Goal: Ask a question

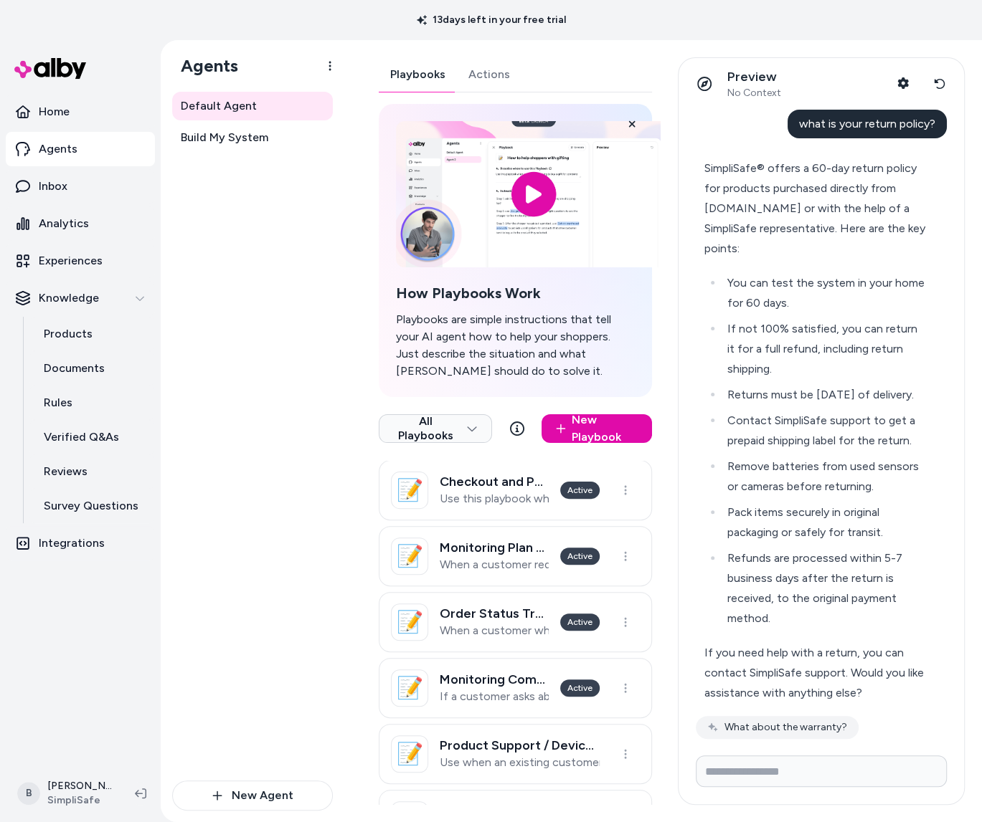
scroll to position [24, 0]
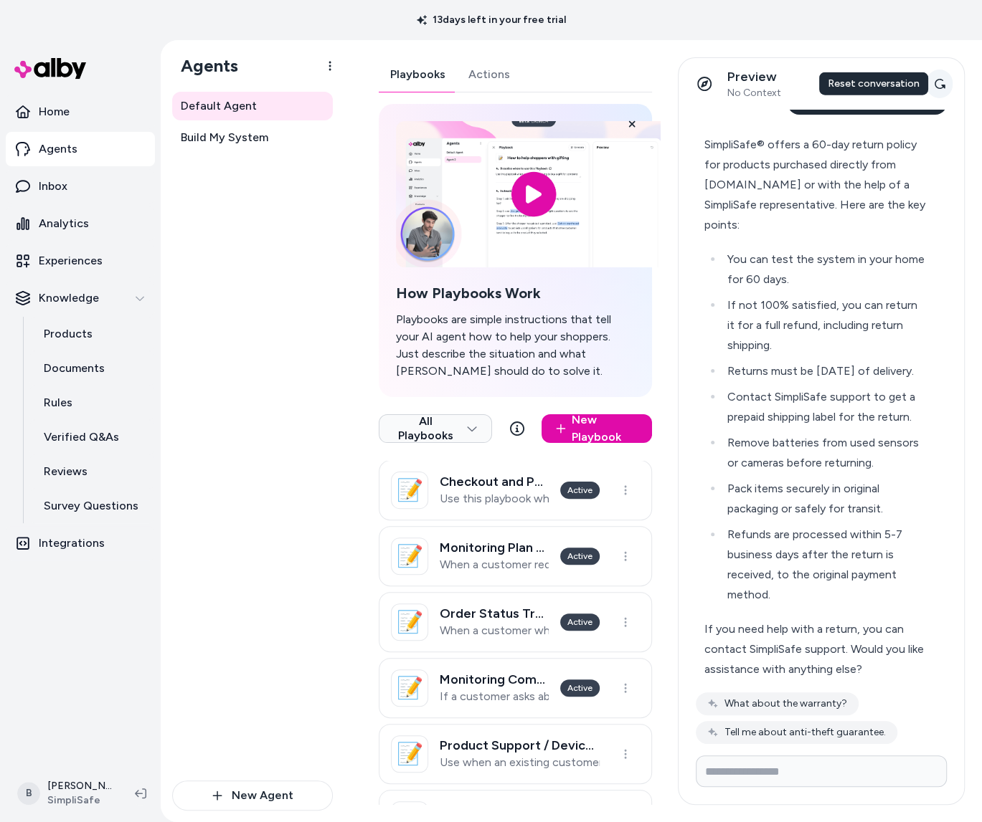
click at [939, 85] on icon at bounding box center [938, 83] width 11 height 11
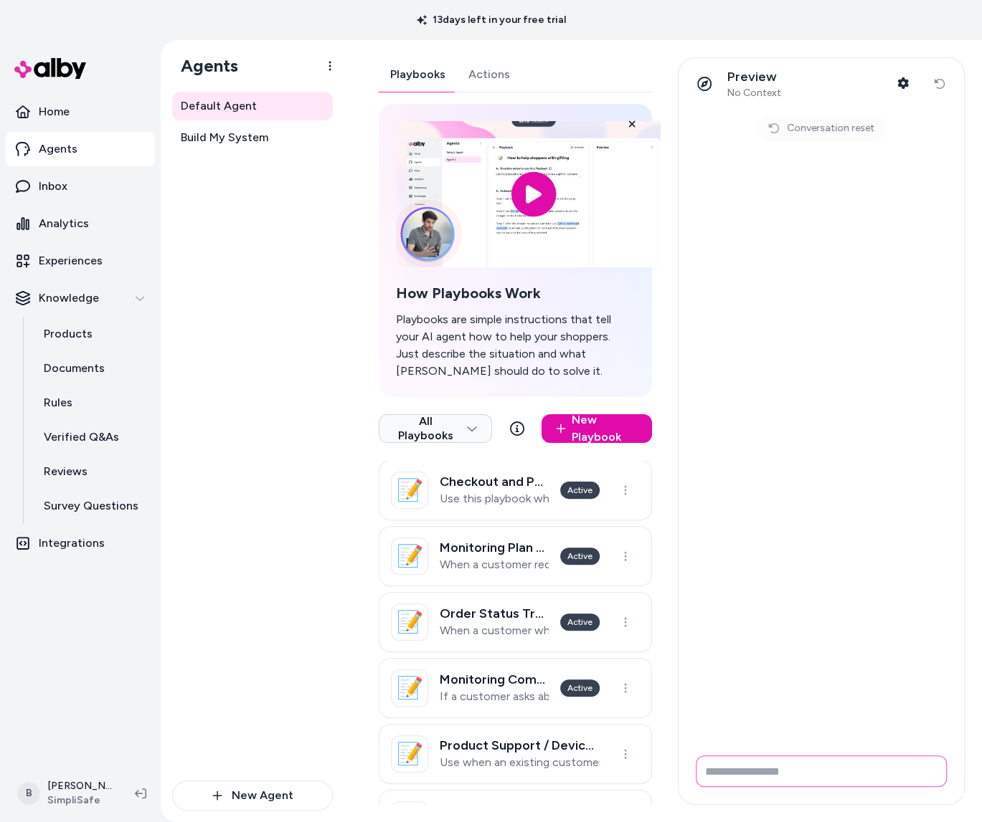
click at [817, 774] on input "Write your prompt here" at bounding box center [820, 772] width 251 height 32
type input "**********"
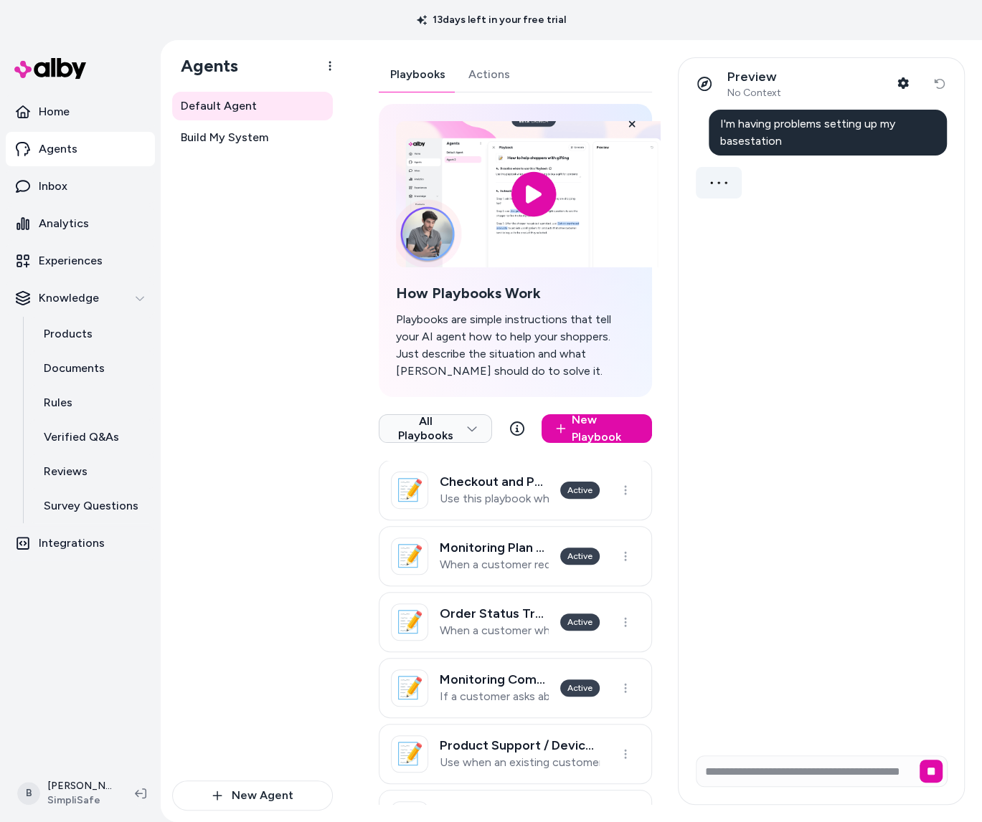
scroll to position [0, 0]
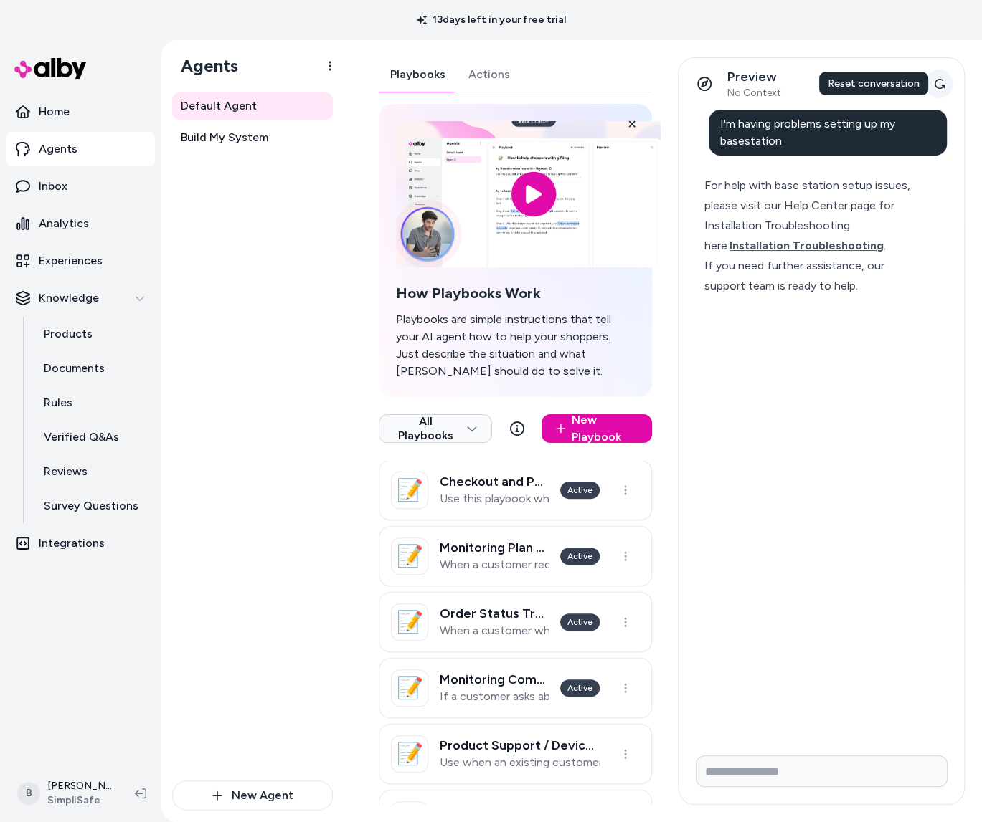
click at [944, 84] on icon at bounding box center [938, 83] width 11 height 11
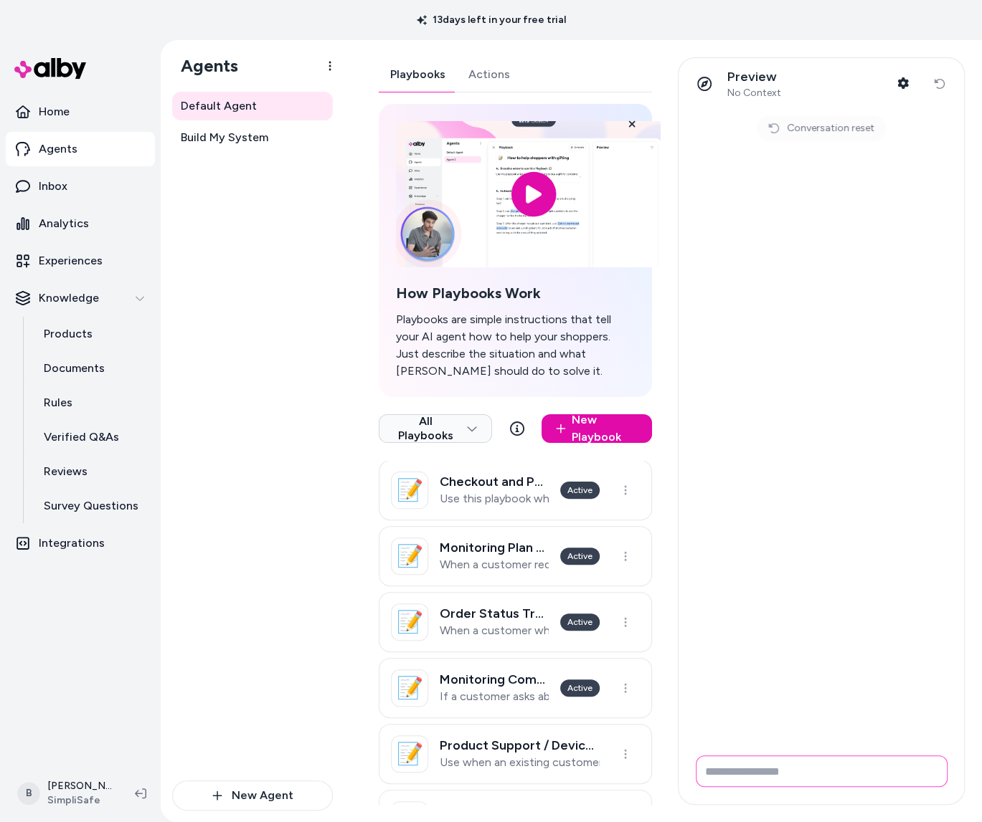
click at [815, 787] on input "Write your prompt here" at bounding box center [821, 772] width 252 height 32
type input "**********"
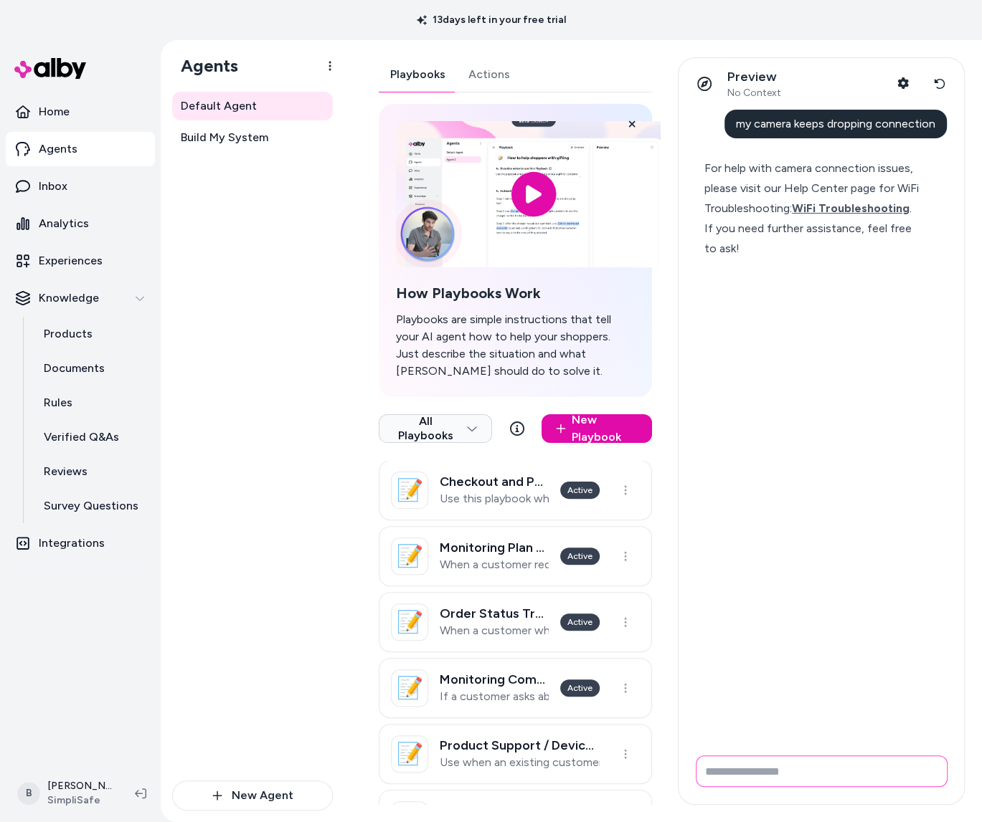
click at [816, 776] on input "Write your prompt here" at bounding box center [821, 772] width 252 height 32
type input "*"
click at [942, 81] on icon at bounding box center [938, 83] width 11 height 11
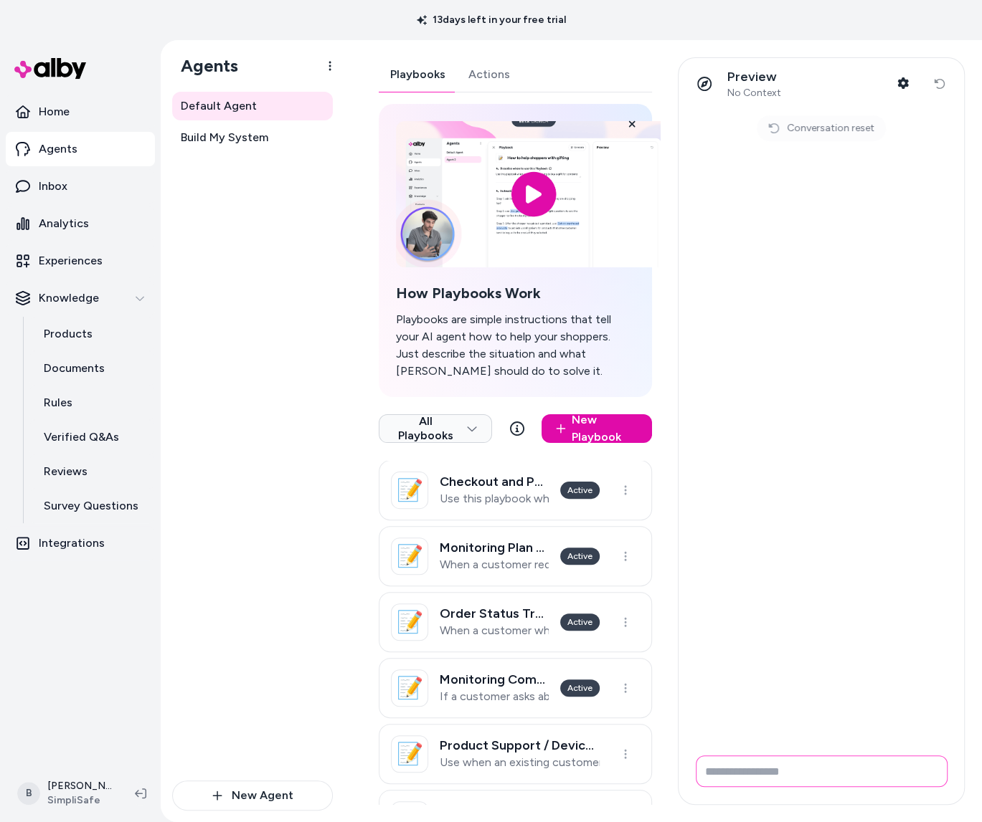
click at [772, 774] on input "Write your prompt here" at bounding box center [821, 772] width 252 height 32
type input "**********"
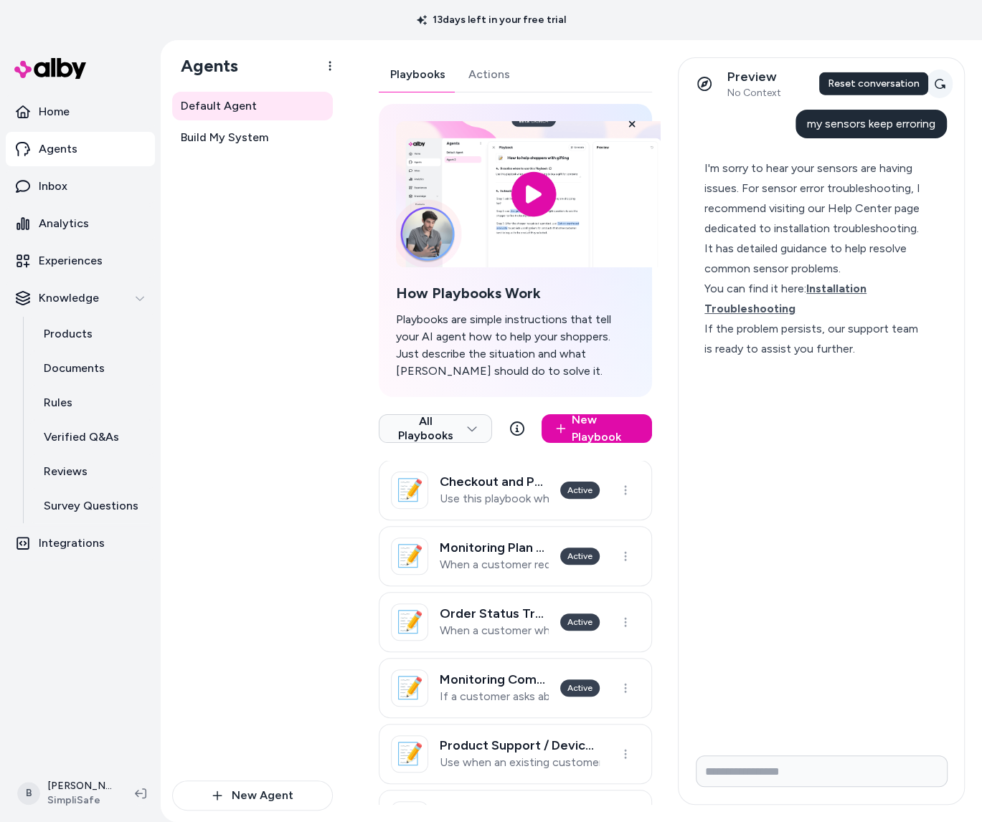
click at [945, 87] on button "Reset conversation" at bounding box center [939, 84] width 27 height 29
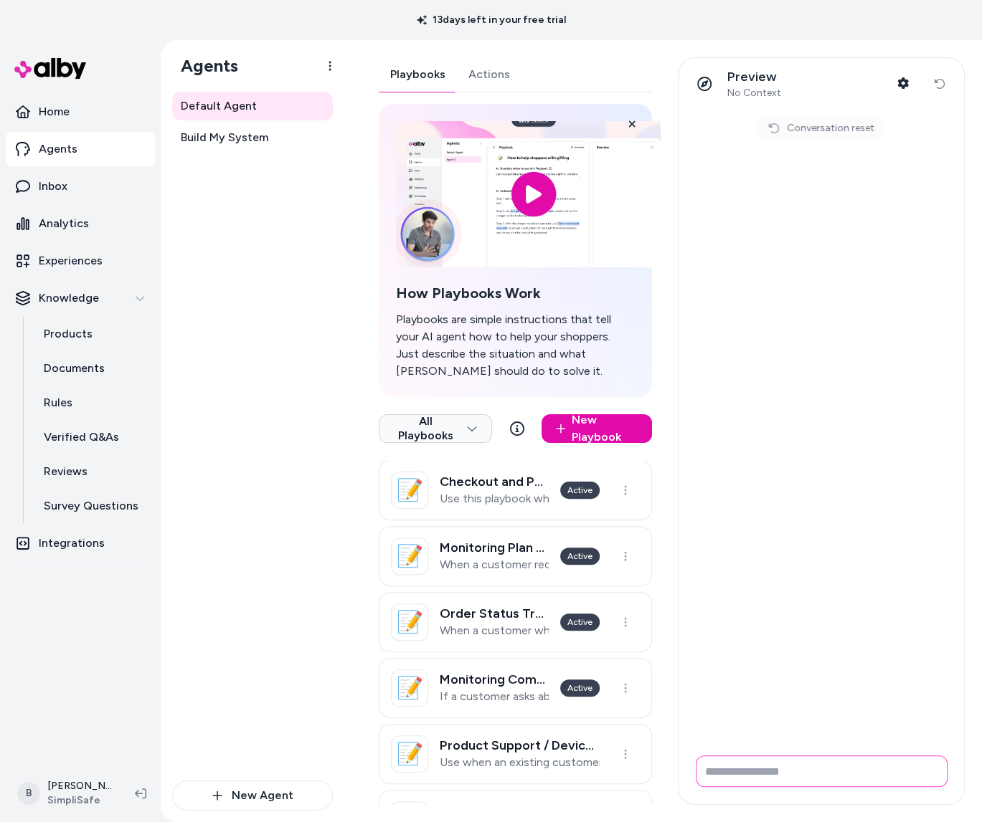
click at [803, 780] on input "Write your prompt here" at bounding box center [821, 772] width 252 height 32
type input "**********"
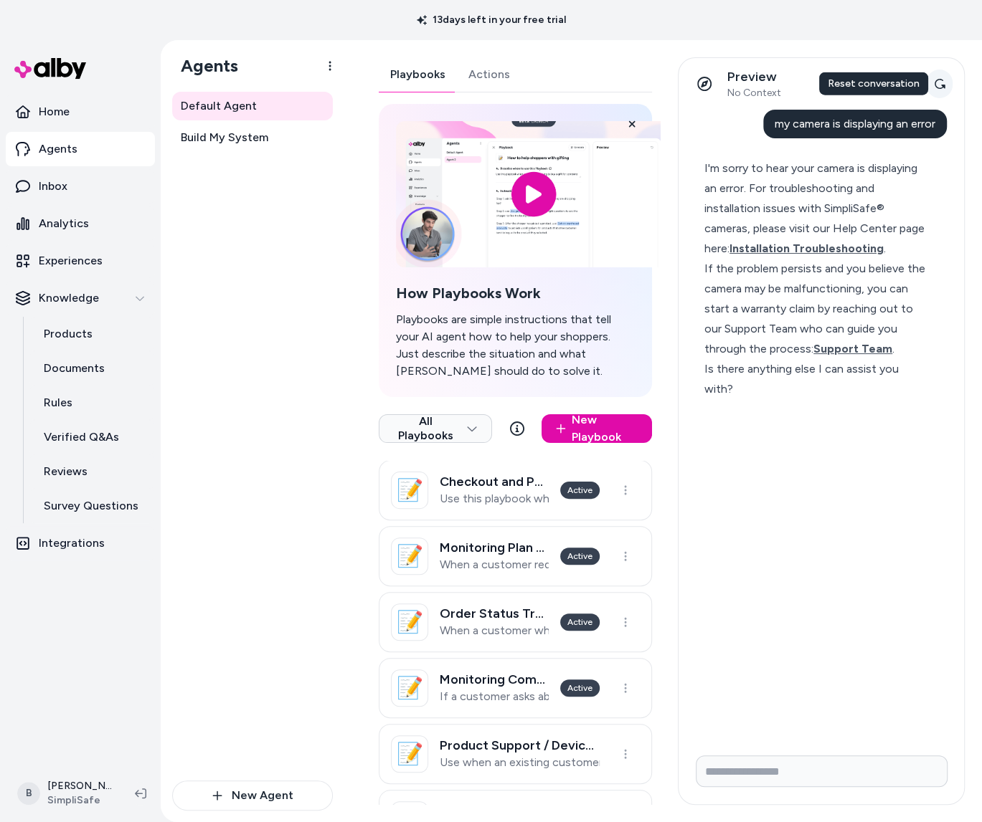
click at [946, 87] on button "Reset conversation" at bounding box center [939, 84] width 27 height 29
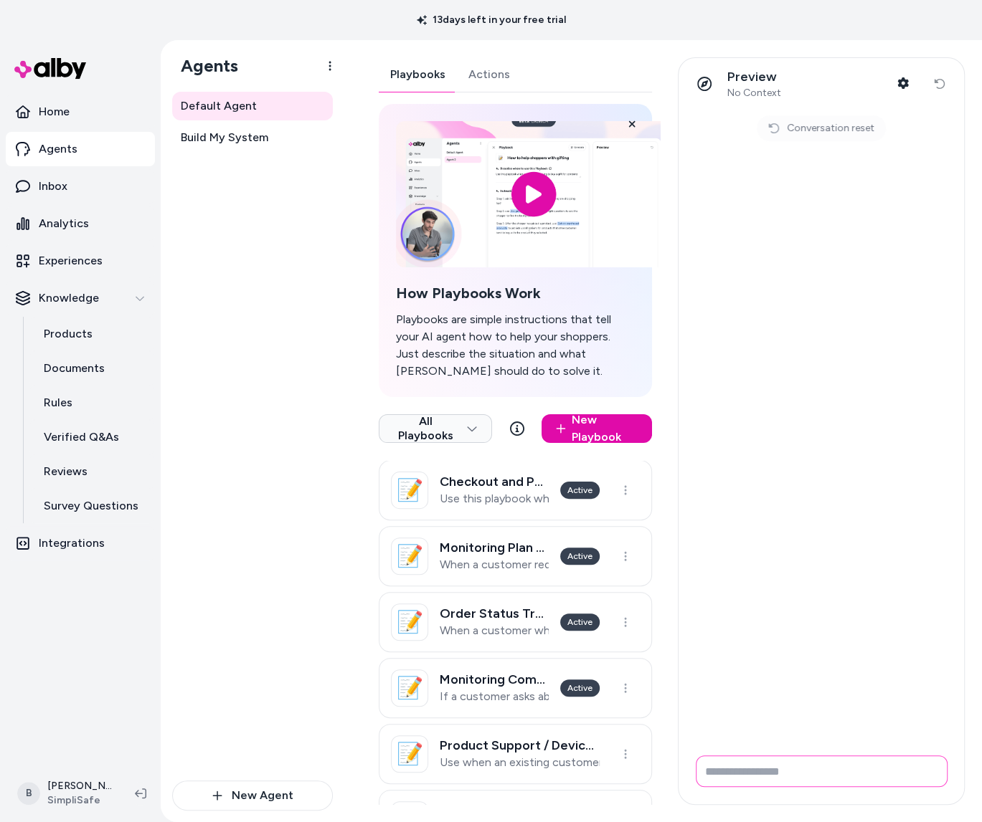
click at [837, 764] on input "Write your prompt here" at bounding box center [821, 772] width 252 height 32
type input "**********"
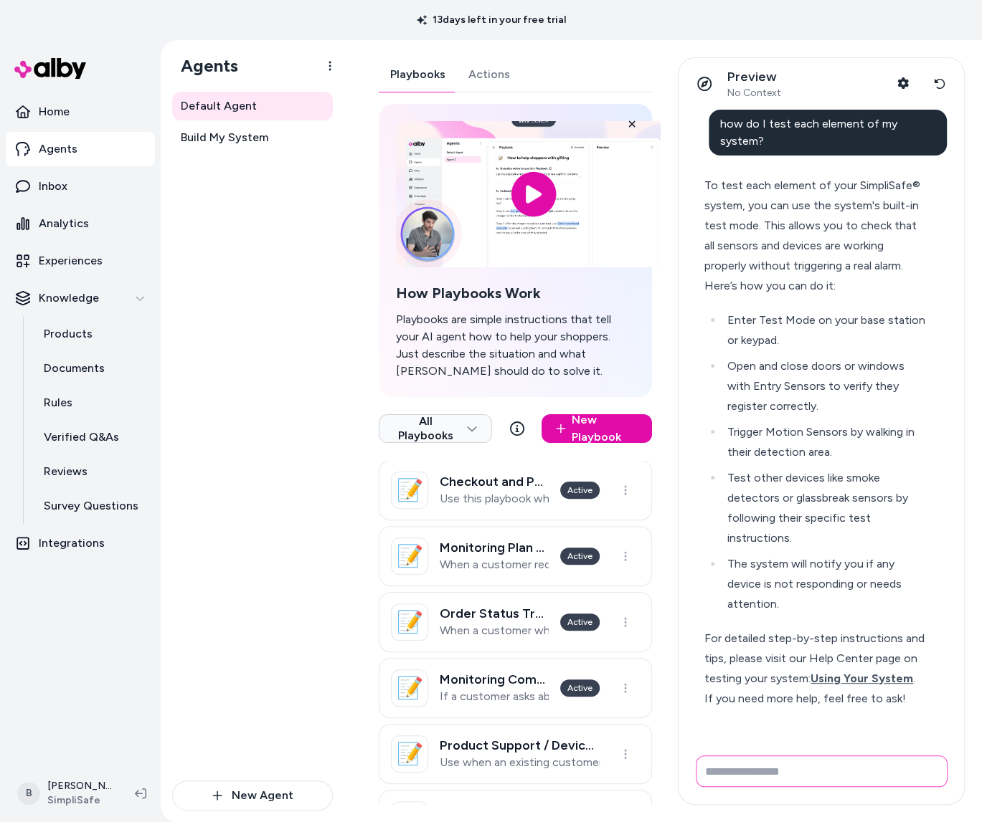
scroll to position [92, 0]
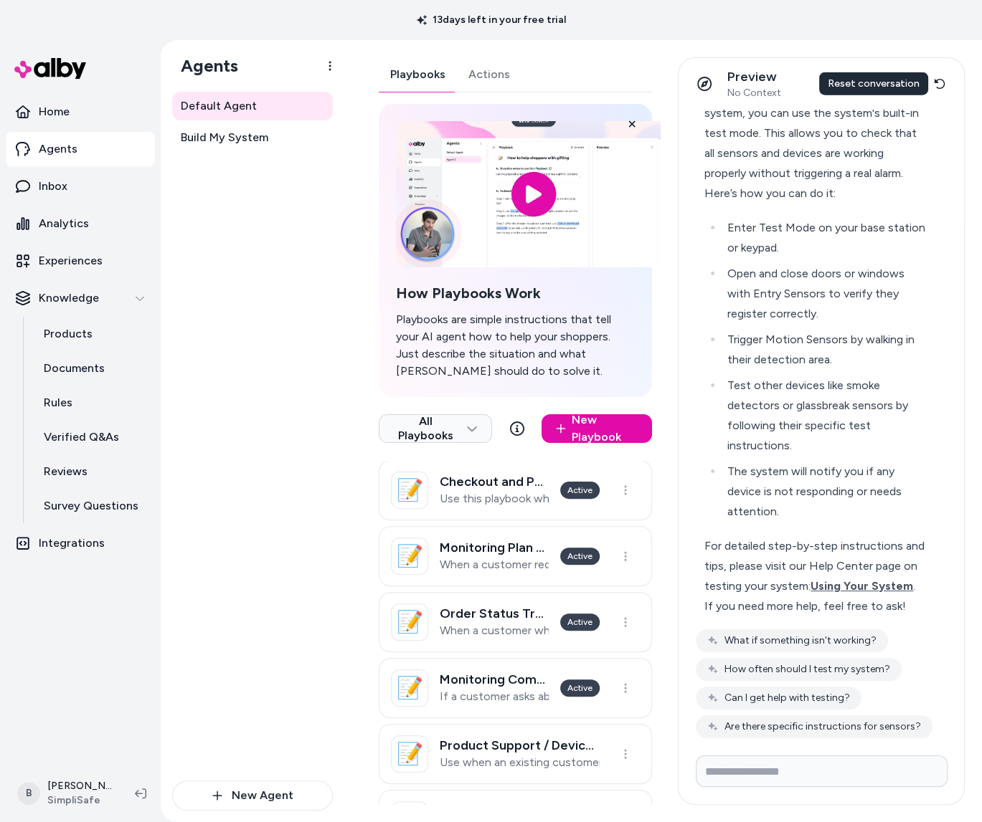
click at [942, 85] on icon at bounding box center [938, 84] width 11 height 10
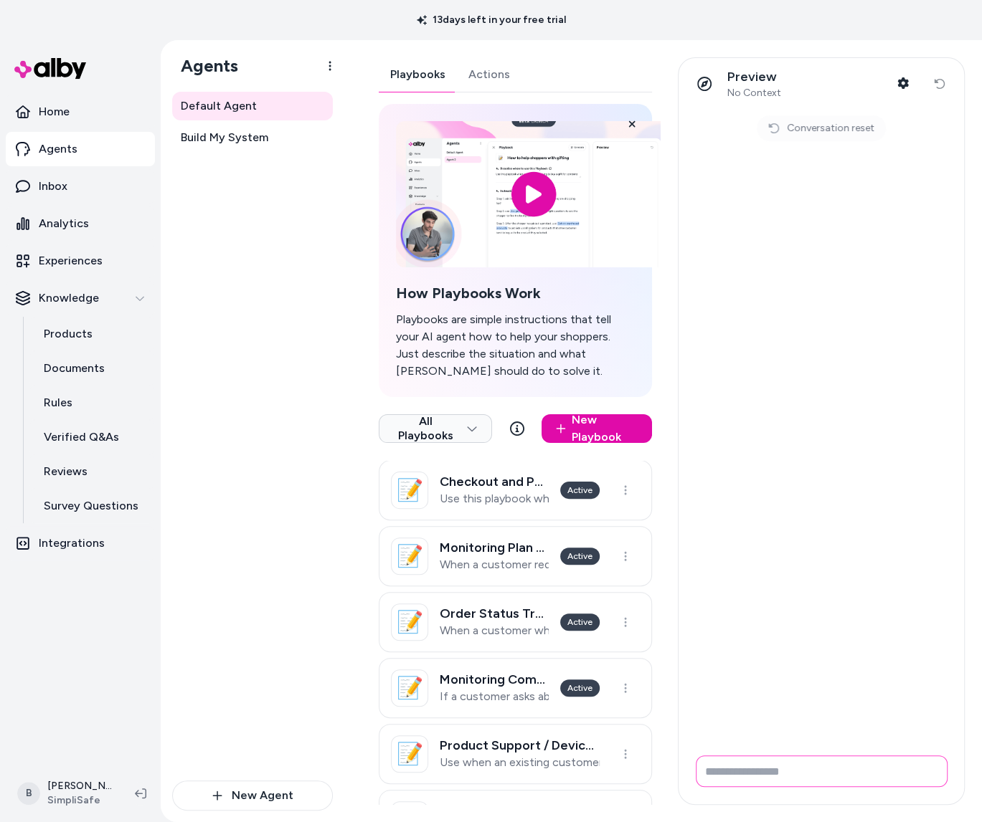
click at [896, 773] on input "Write your prompt here" at bounding box center [821, 772] width 252 height 32
type input "**********"
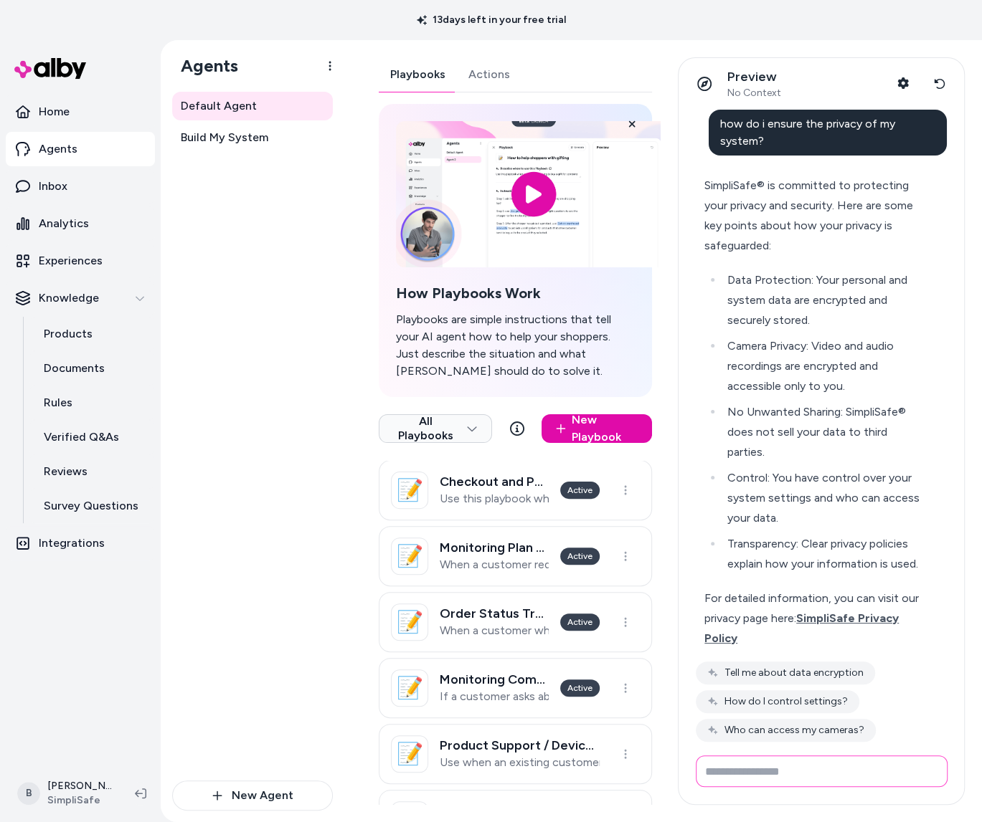
click at [877, 768] on input "Write your prompt here" at bounding box center [821, 772] width 252 height 32
click at [741, 673] on button "Tell me about data encryption" at bounding box center [784, 673] width 179 height 23
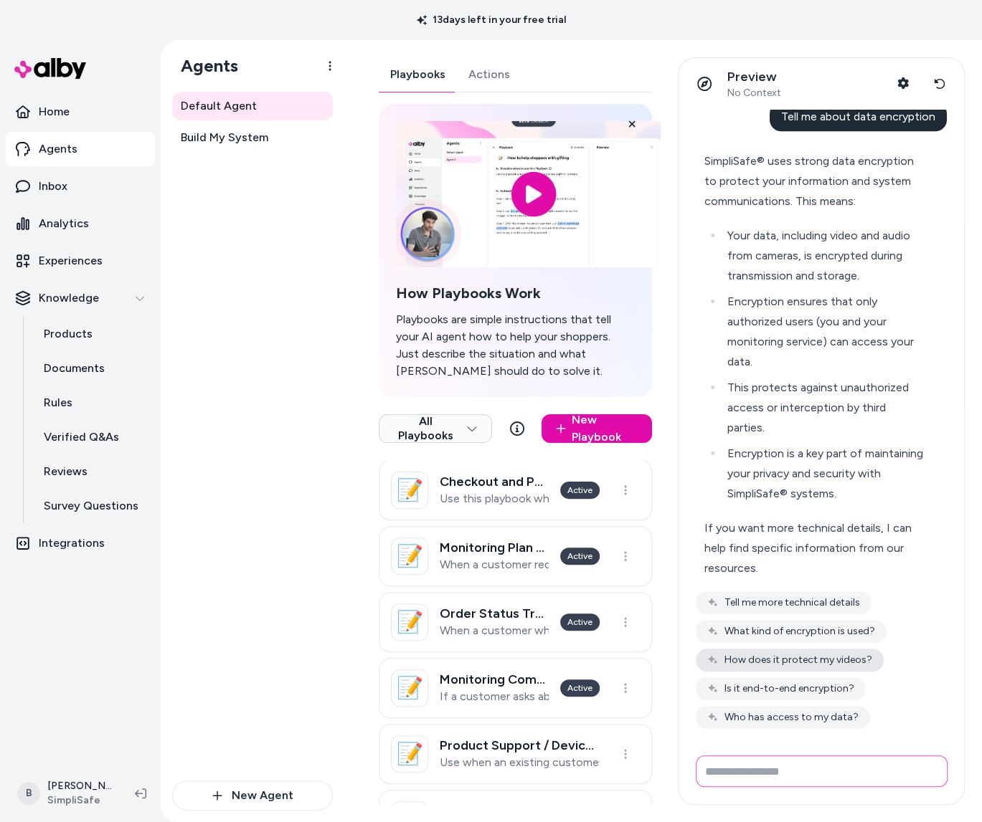
scroll to position [567, 0]
click at [804, 692] on button "Is it end-to-end encryption?" at bounding box center [780, 688] width 170 height 23
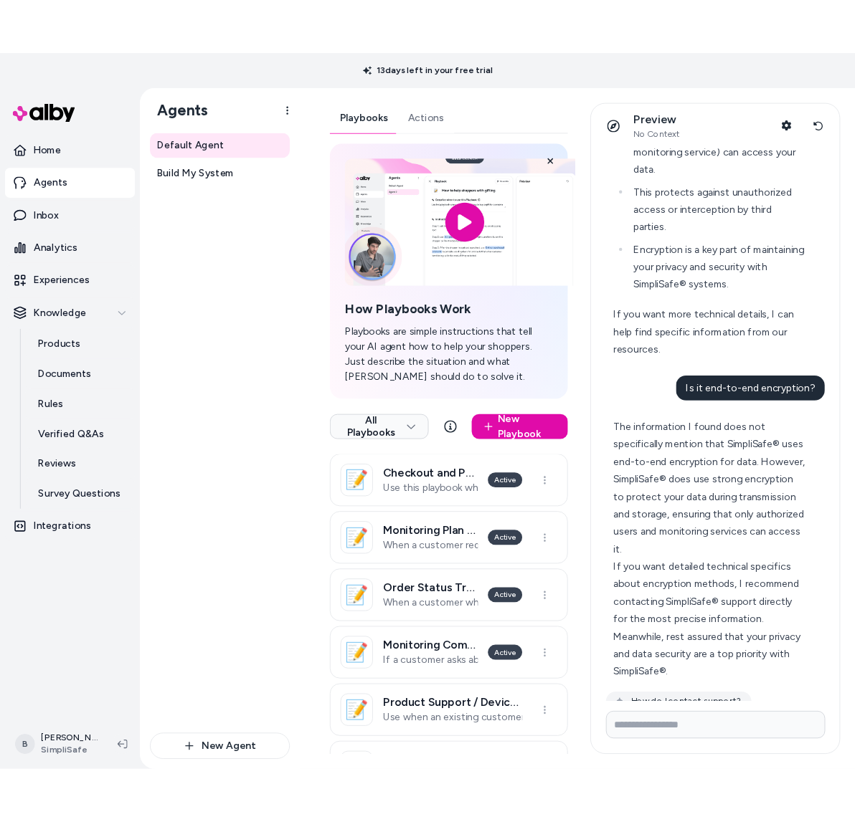
scroll to position [837, 0]
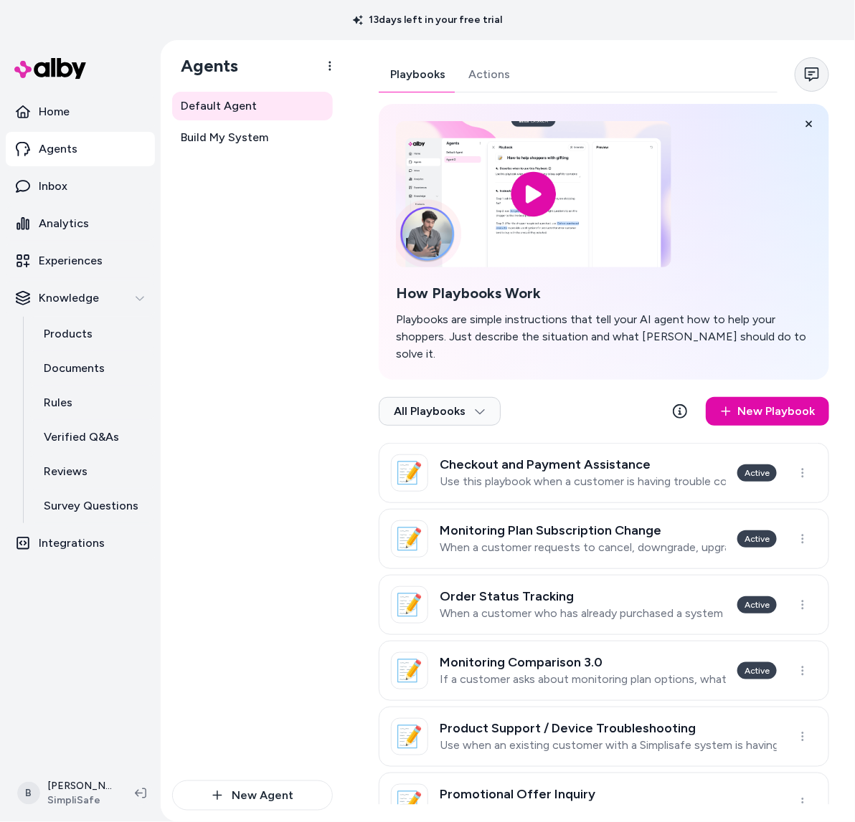
click at [804, 81] on icon "button" at bounding box center [811, 74] width 14 height 14
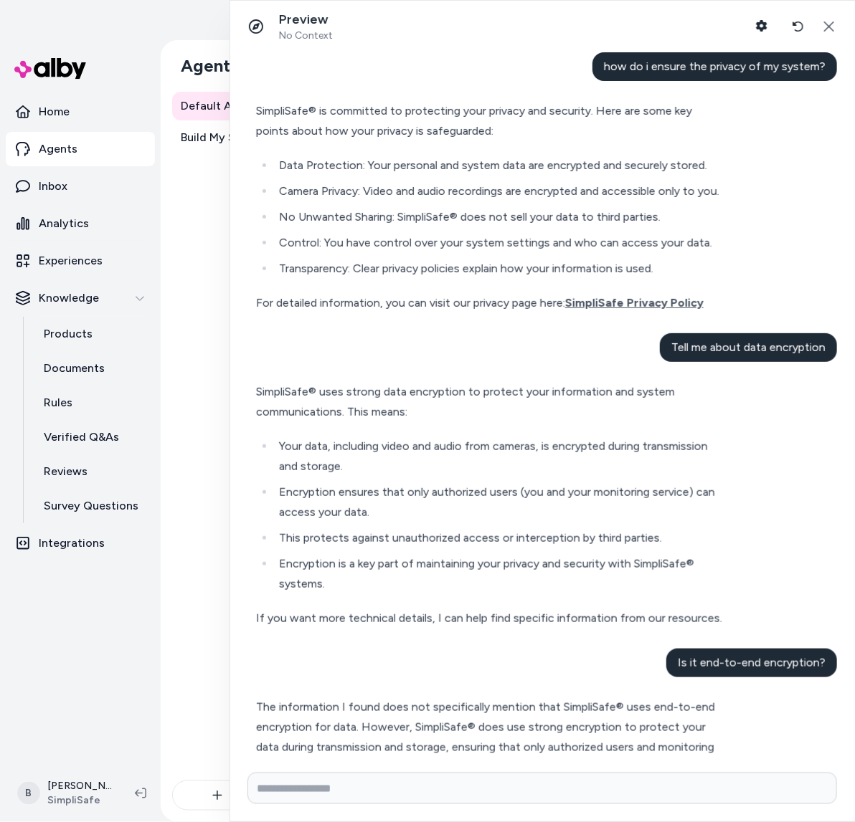
scroll to position [157, 0]
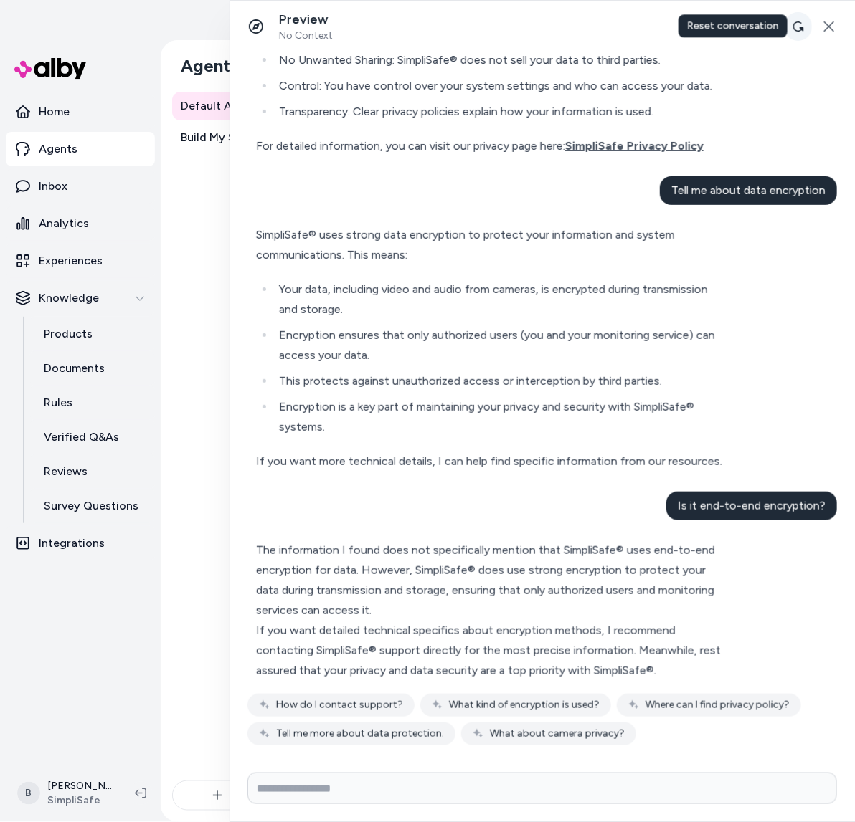
click at [798, 31] on icon at bounding box center [798, 27] width 11 height 10
